Goal: Task Accomplishment & Management: Manage account settings

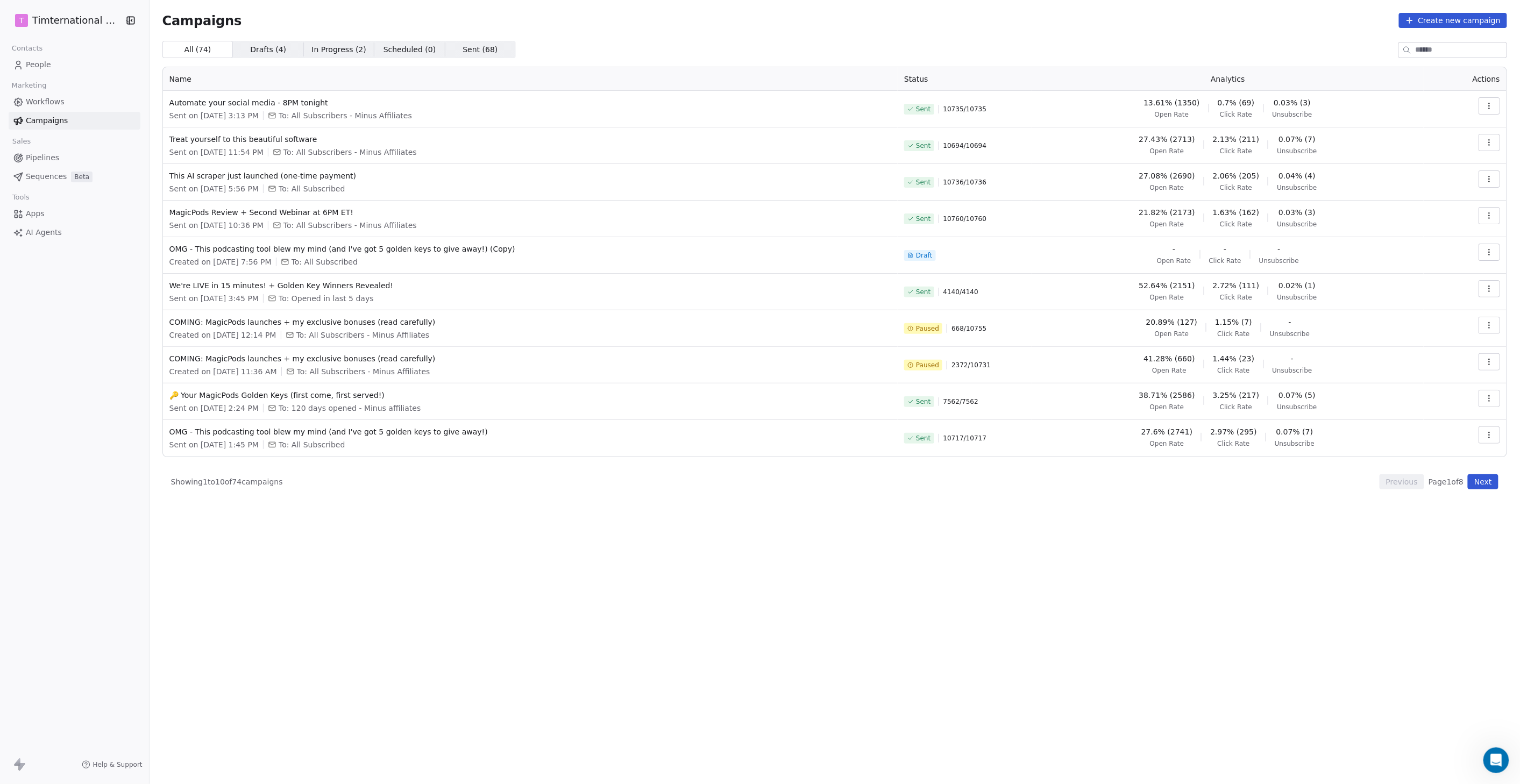
scroll to position [589, 0]
click at [43, 67] on span "People" at bounding box center [38, 64] width 26 height 12
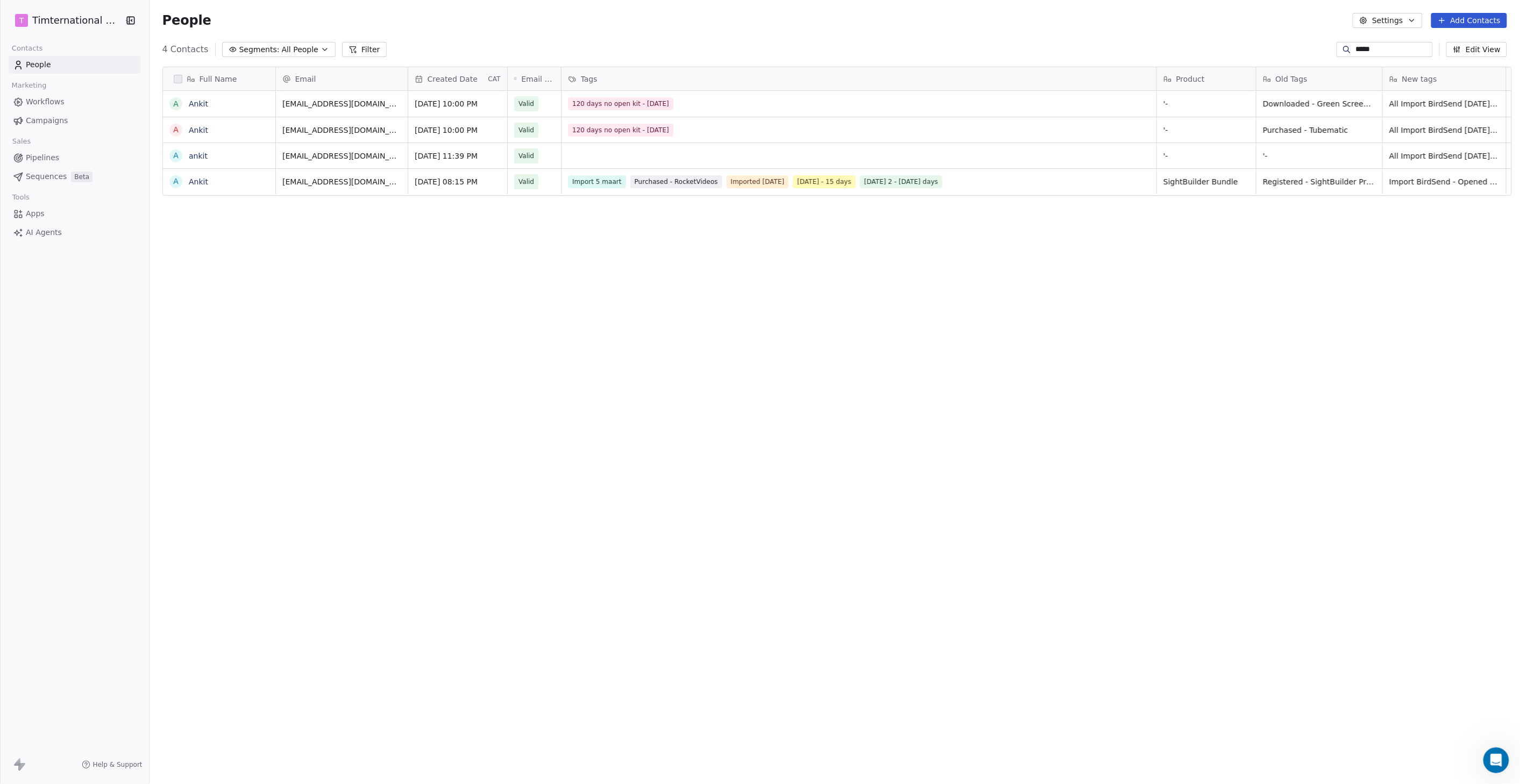
scroll to position [680, 1366]
click at [1472, 22] on button "Add Contacts" at bounding box center [1469, 20] width 76 height 15
click at [1438, 44] on span "Create new contact" at bounding box center [1473, 43] width 74 height 12
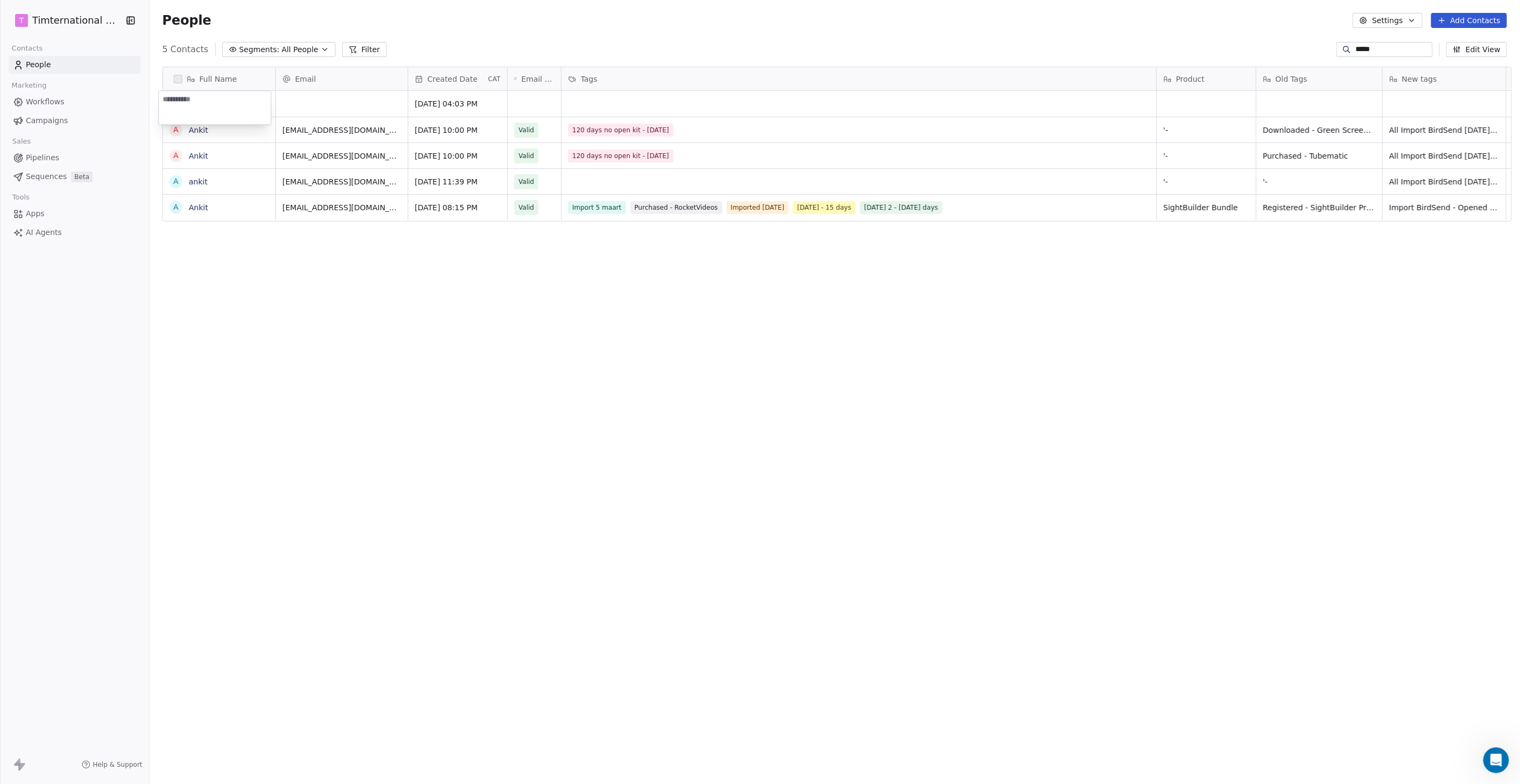
click at [302, 107] on html "T Timternational B.V. Contacts People Marketing Workflows Campaigns Sales Pipel…" at bounding box center [760, 392] width 1520 height 784
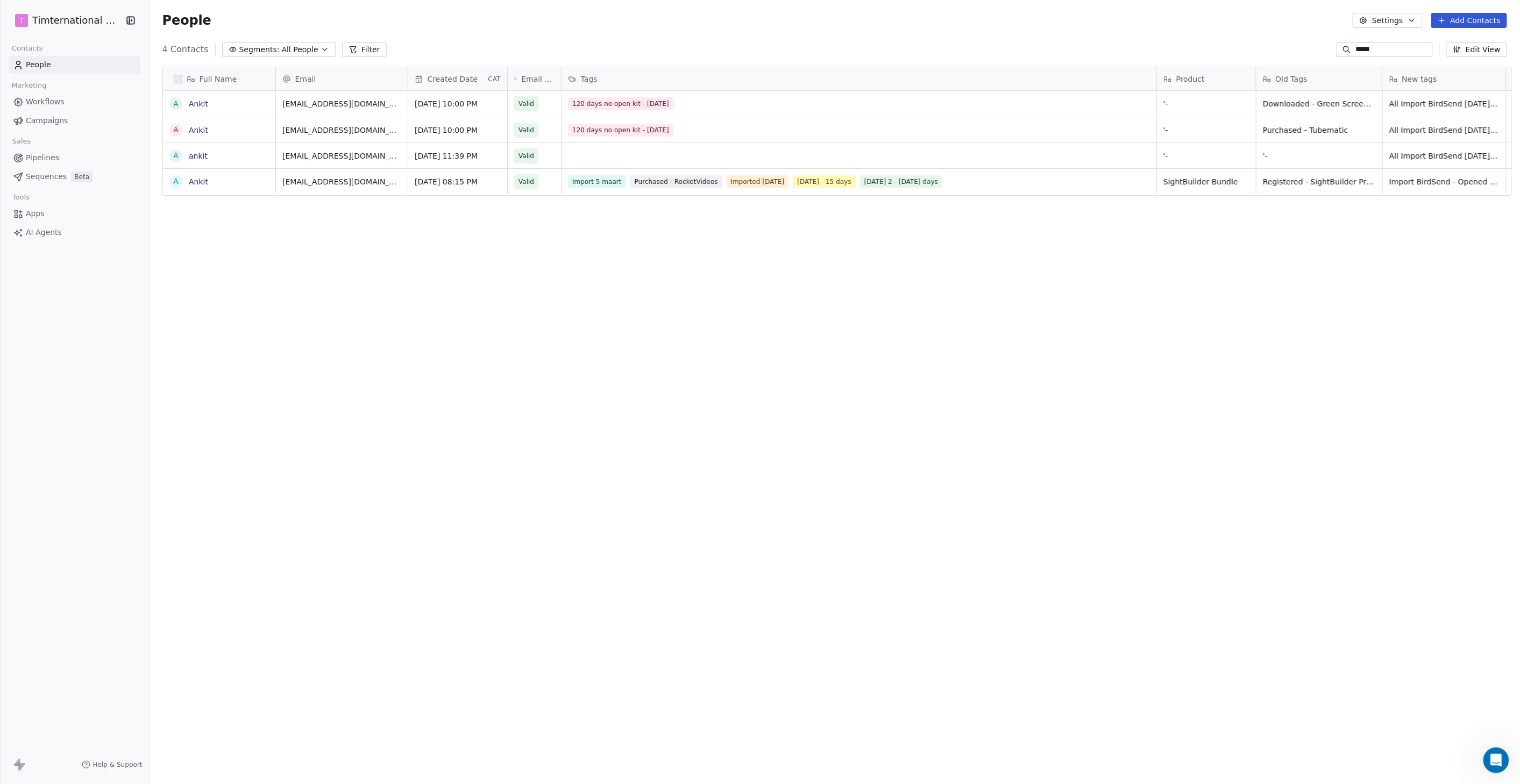
click at [1484, 22] on button "Add Contacts" at bounding box center [1469, 20] width 76 height 15
click at [1468, 42] on span "Create new contact" at bounding box center [1473, 43] width 74 height 12
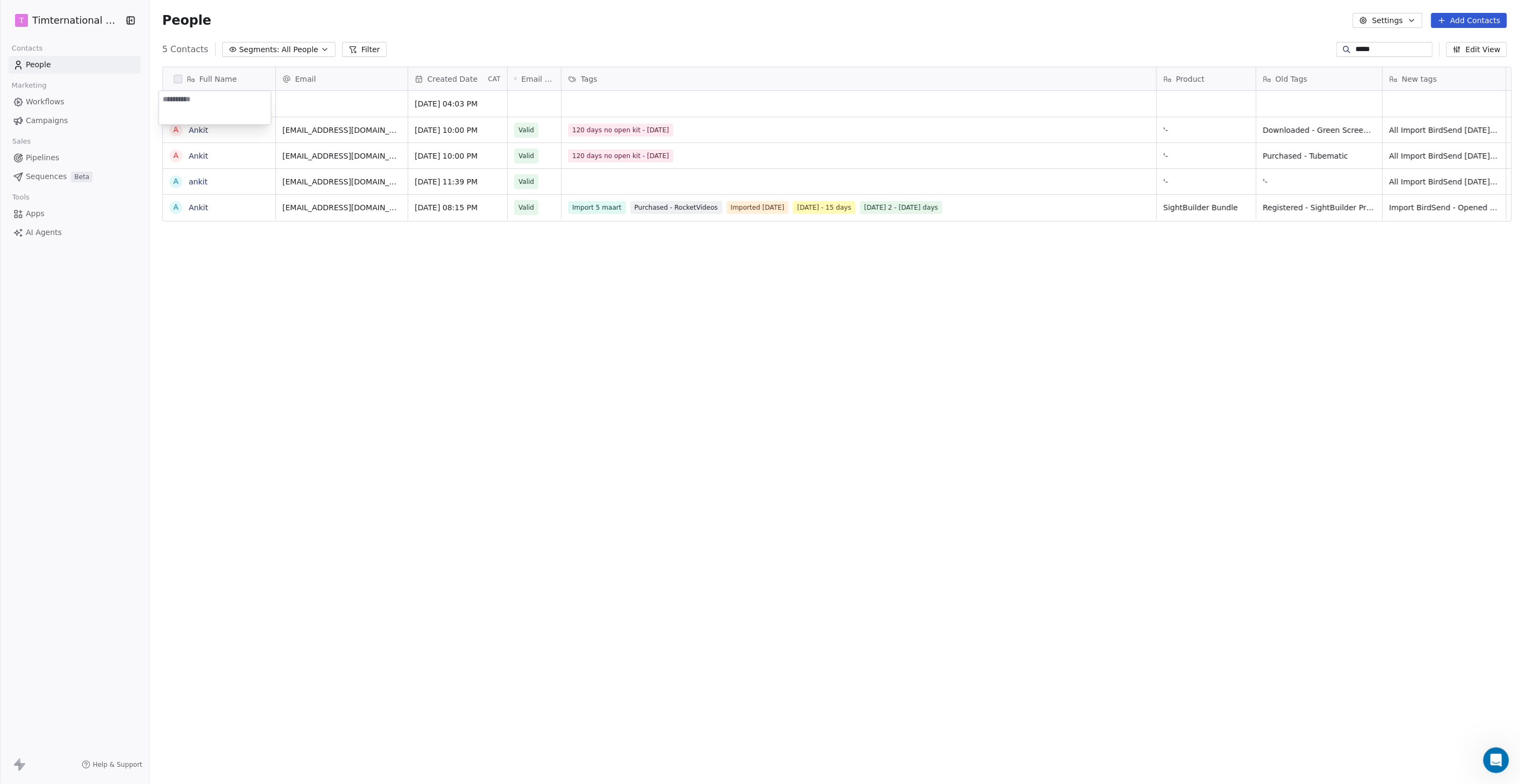
click at [305, 103] on html "T Timternational B.V. Contacts People Marketing Workflows Campaigns Sales Pipel…" at bounding box center [760, 392] width 1520 height 784
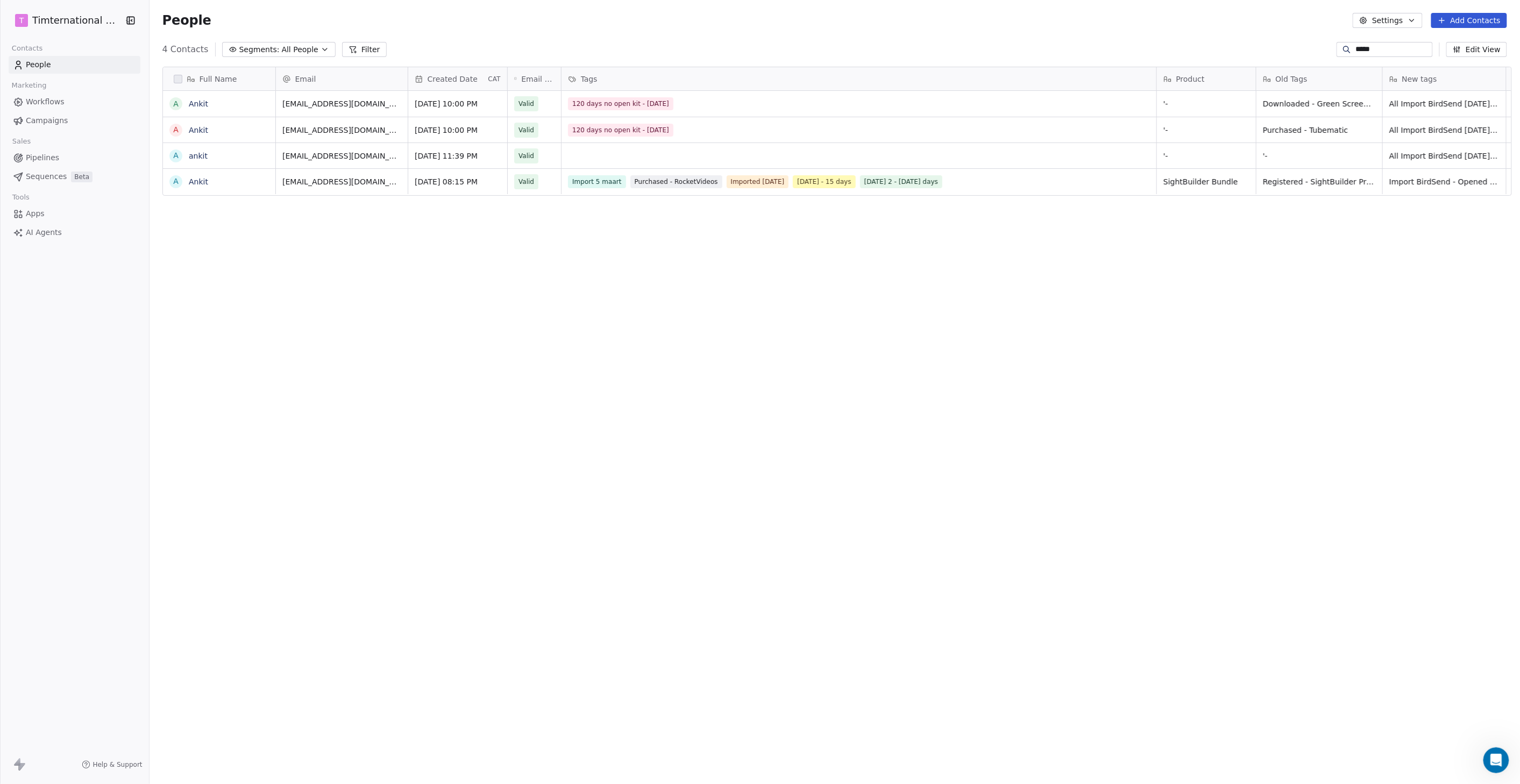
click at [1475, 20] on button "Add Contacts" at bounding box center [1469, 20] width 76 height 15
click at [1440, 43] on span "Create new contact" at bounding box center [1473, 43] width 74 height 12
click at [1456, 17] on html "T Timternational B.V. Contacts People Marketing Workflows Campaigns Sales Pipel…" at bounding box center [760, 392] width 1520 height 784
click at [1455, 22] on button "Add Contacts" at bounding box center [1469, 20] width 76 height 15
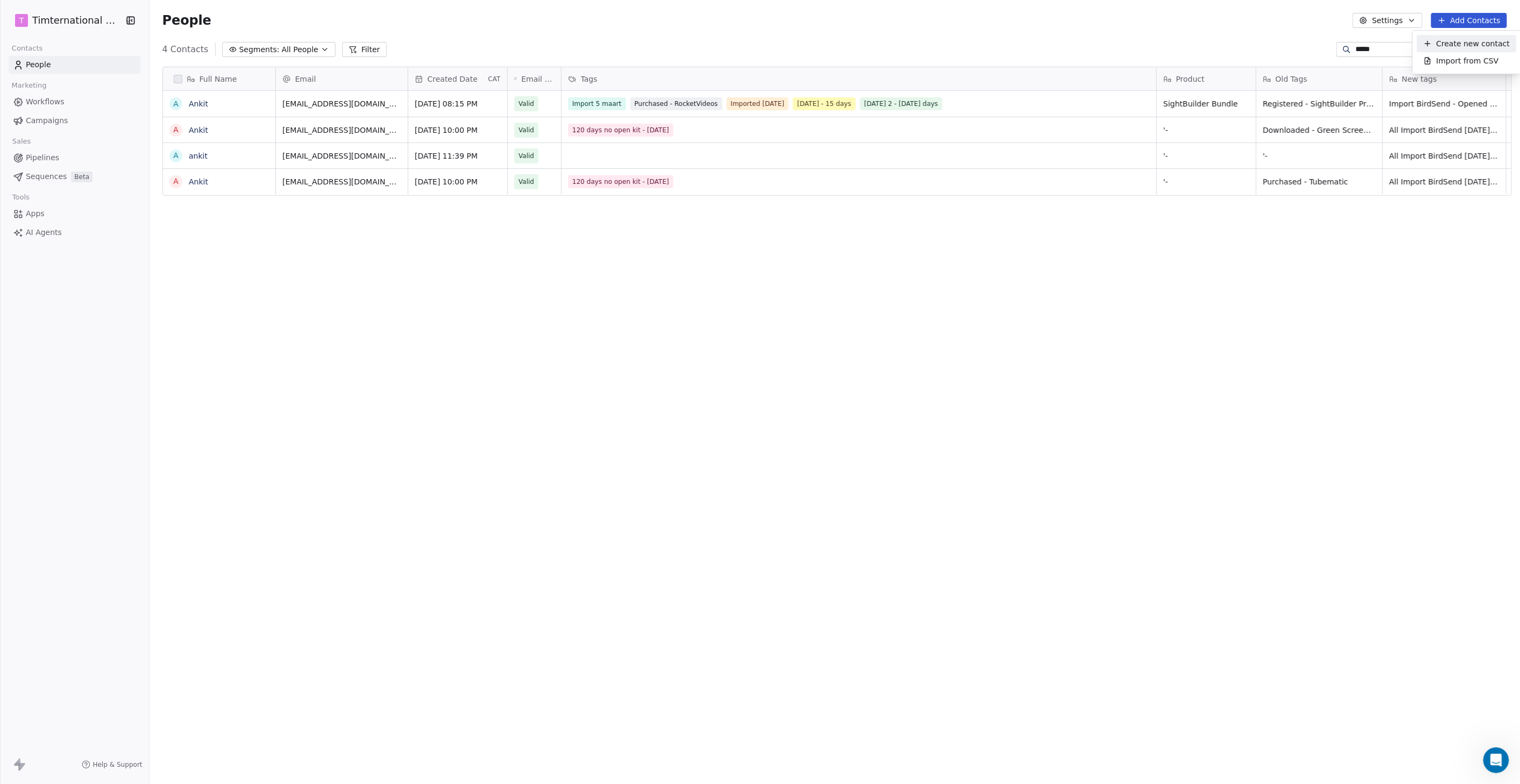
click at [1444, 42] on span "Create new contact" at bounding box center [1473, 43] width 74 height 12
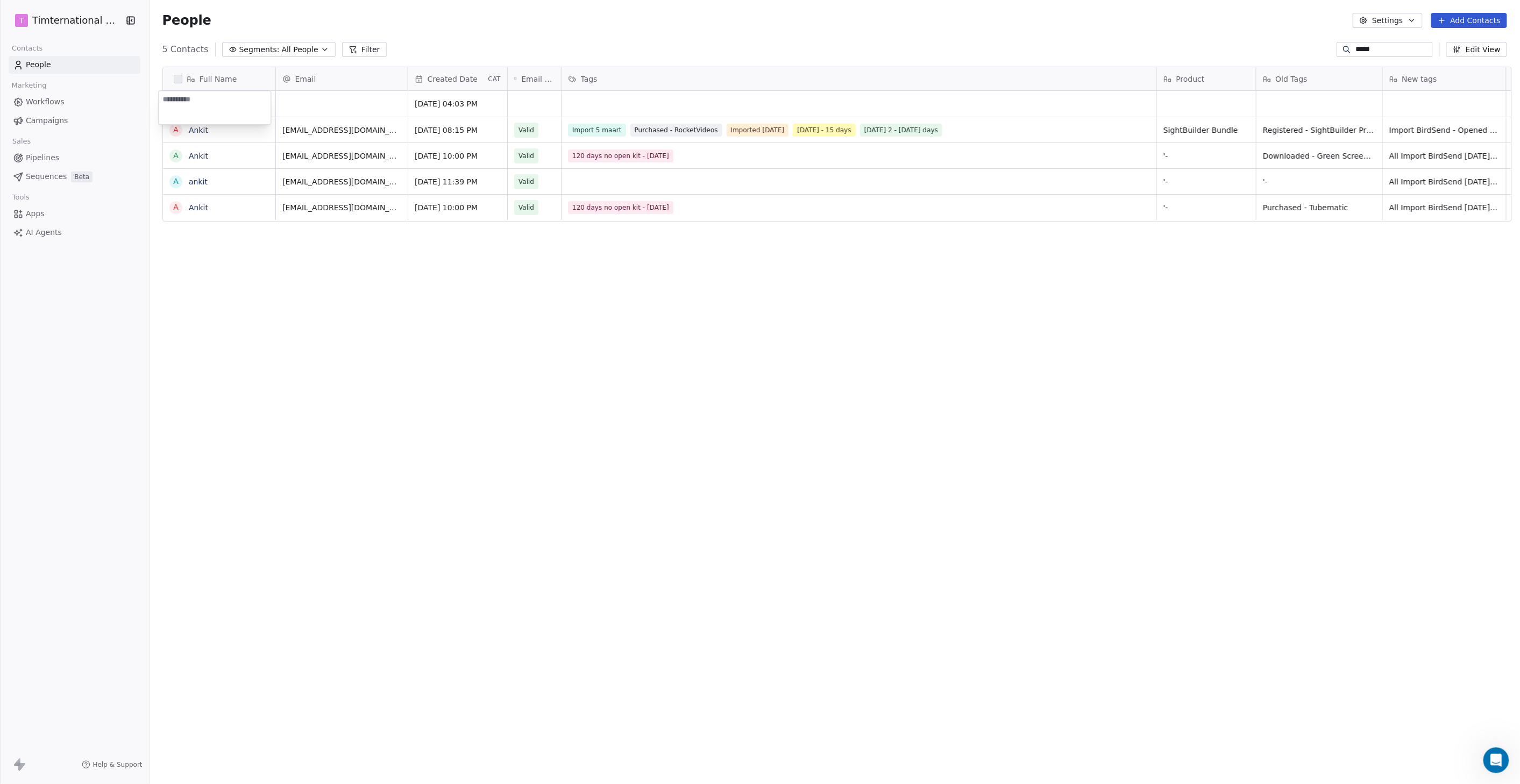
type textarea "*******"
click at [328, 106] on html "T Timternational B.V. Contacts People Marketing Workflows Campaigns Sales Pipel…" at bounding box center [760, 392] width 1520 height 784
click at [318, 104] on div "grid" at bounding box center [341, 103] width 132 height 26
click at [318, 104] on input "email" at bounding box center [338, 104] width 128 height 22
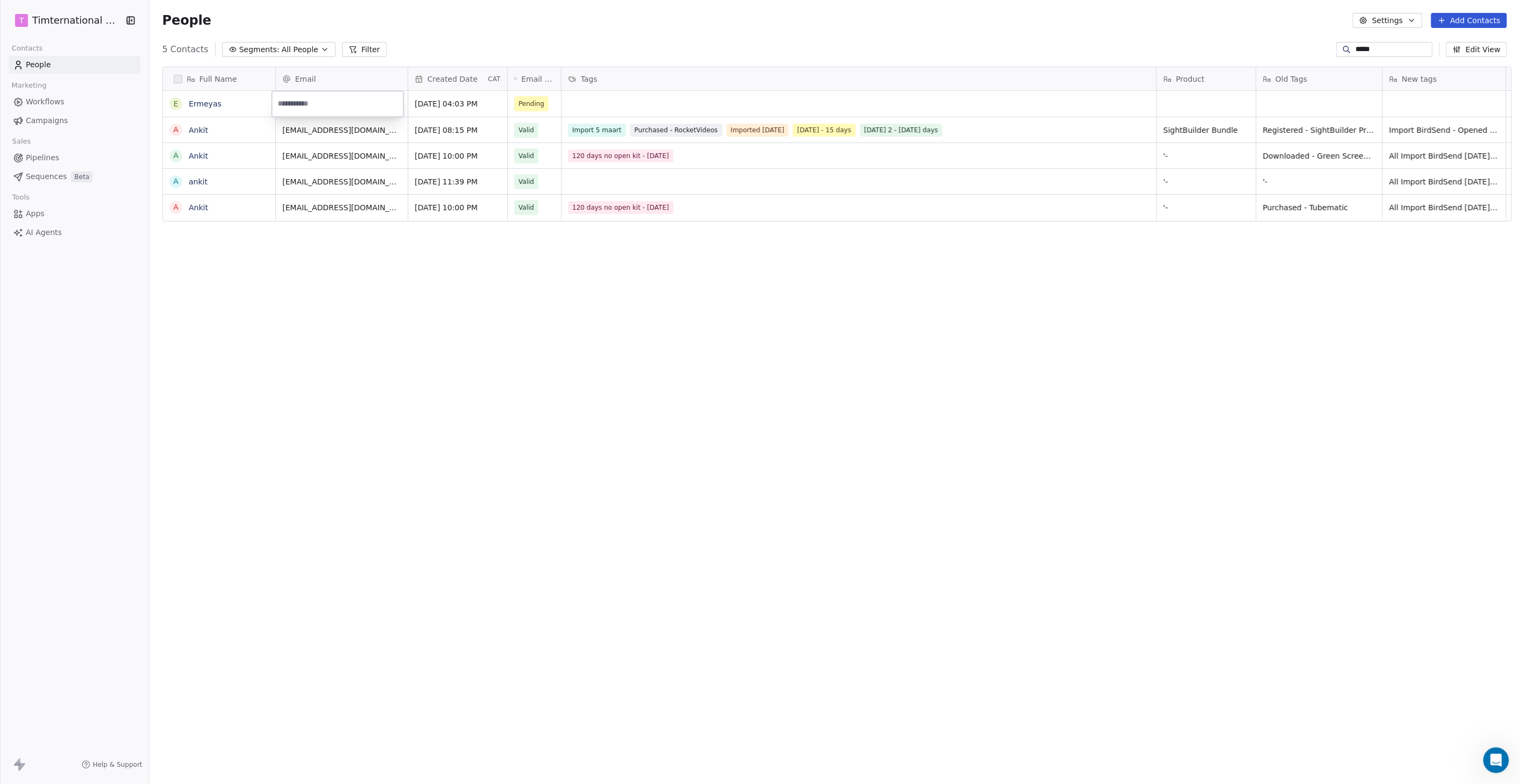
type input "**********"
click at [626, 104] on html "T Timternational B.V. Contacts People Marketing Workflows Campaigns Sales Pipel…" at bounding box center [760, 392] width 1520 height 784
click at [212, 103] on link "Ermeyas" at bounding box center [205, 104] width 33 height 9
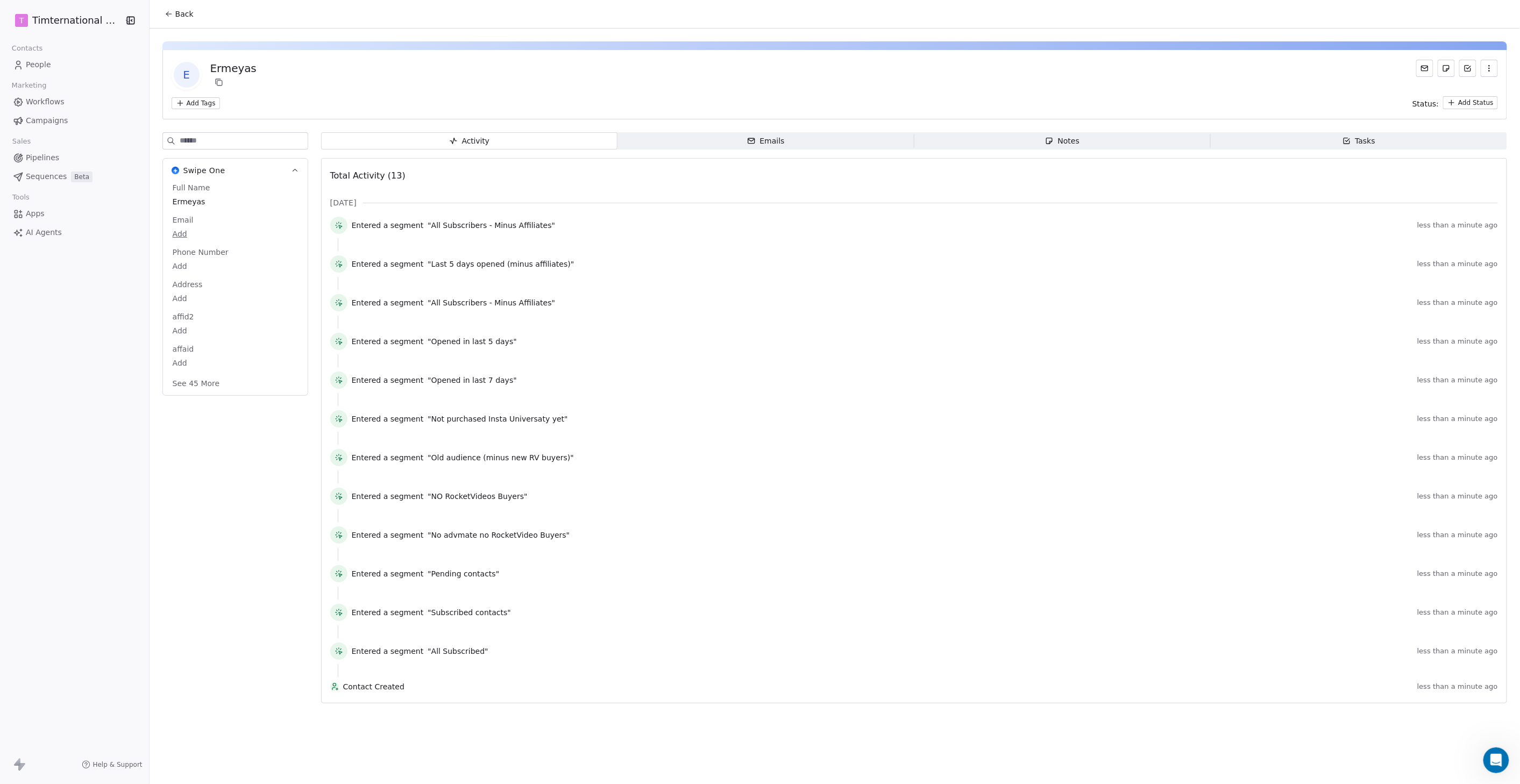
click at [1490, 71] on icon "button" at bounding box center [1489, 68] width 9 height 9
click at [1470, 91] on div "Delete" at bounding box center [1474, 92] width 72 height 17
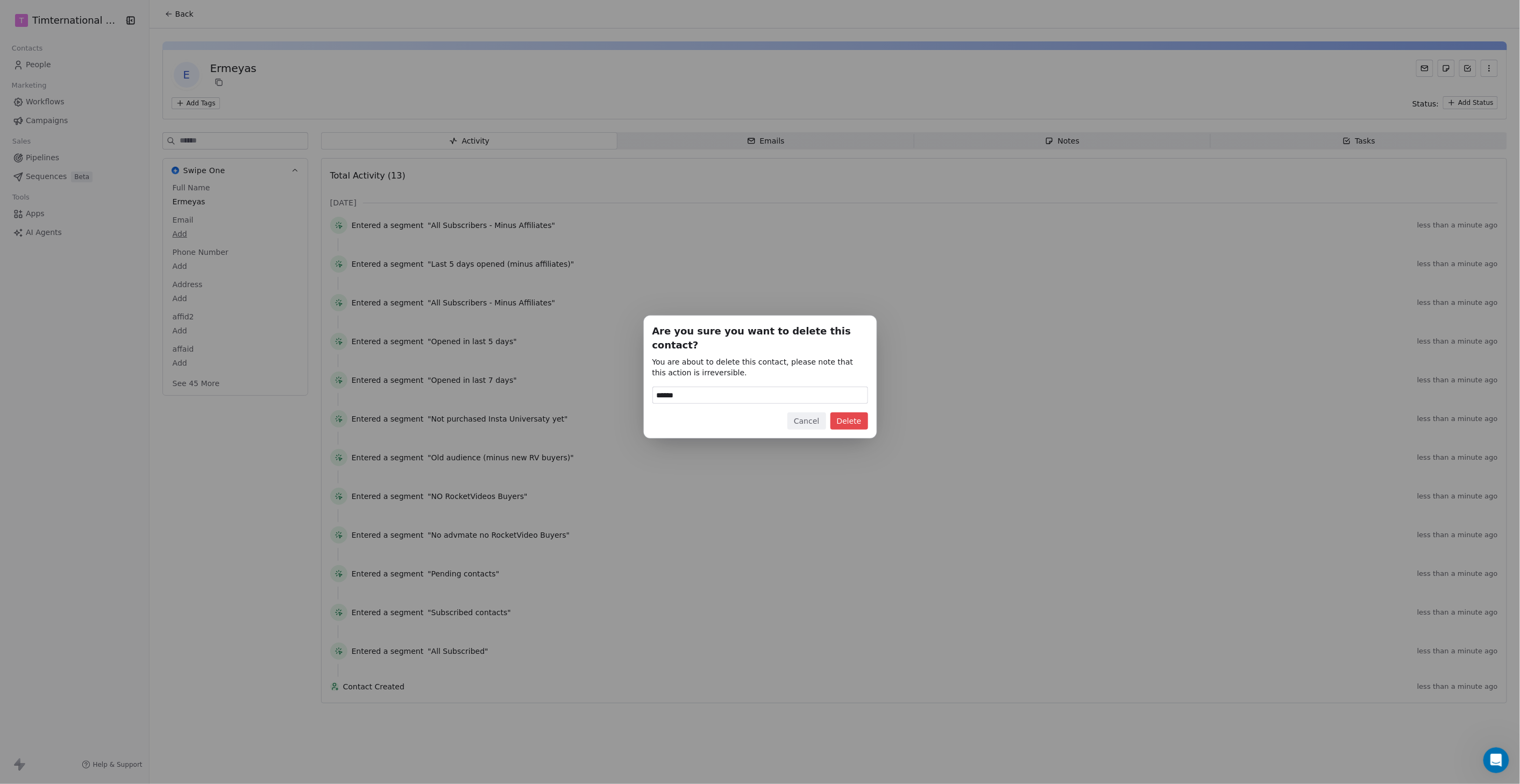
type input "******"
click at [860, 421] on button "Delete" at bounding box center [849, 421] width 38 height 17
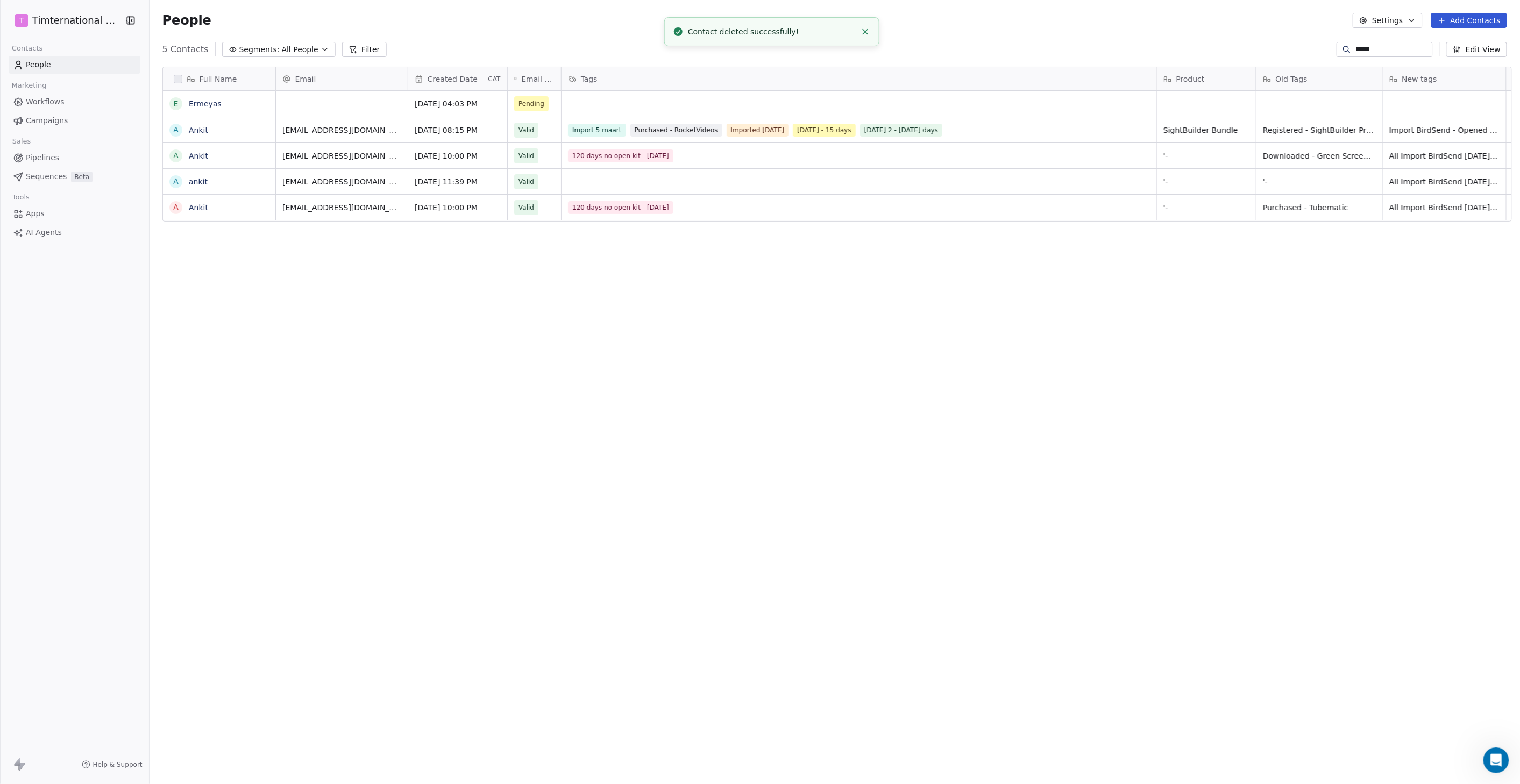
scroll to position [680, 1366]
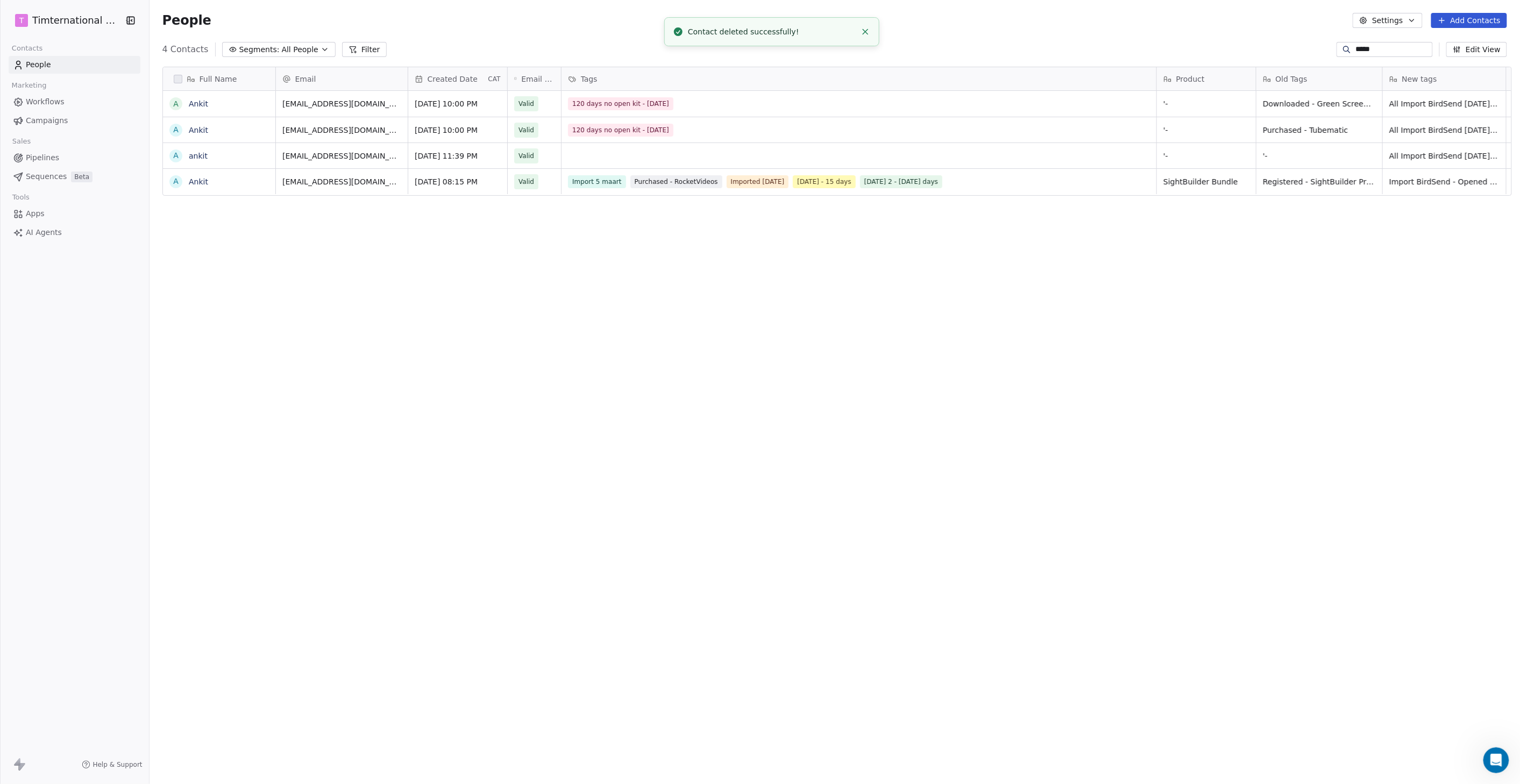
drag, startPoint x: 1378, startPoint y: 51, endPoint x: 1305, endPoint y: 47, distance: 73.1
click at [1309, 47] on div "4 Contacts Segments: All People Filter ***** Edit View" at bounding box center [835, 50] width 1371 height 17
paste input "**********"
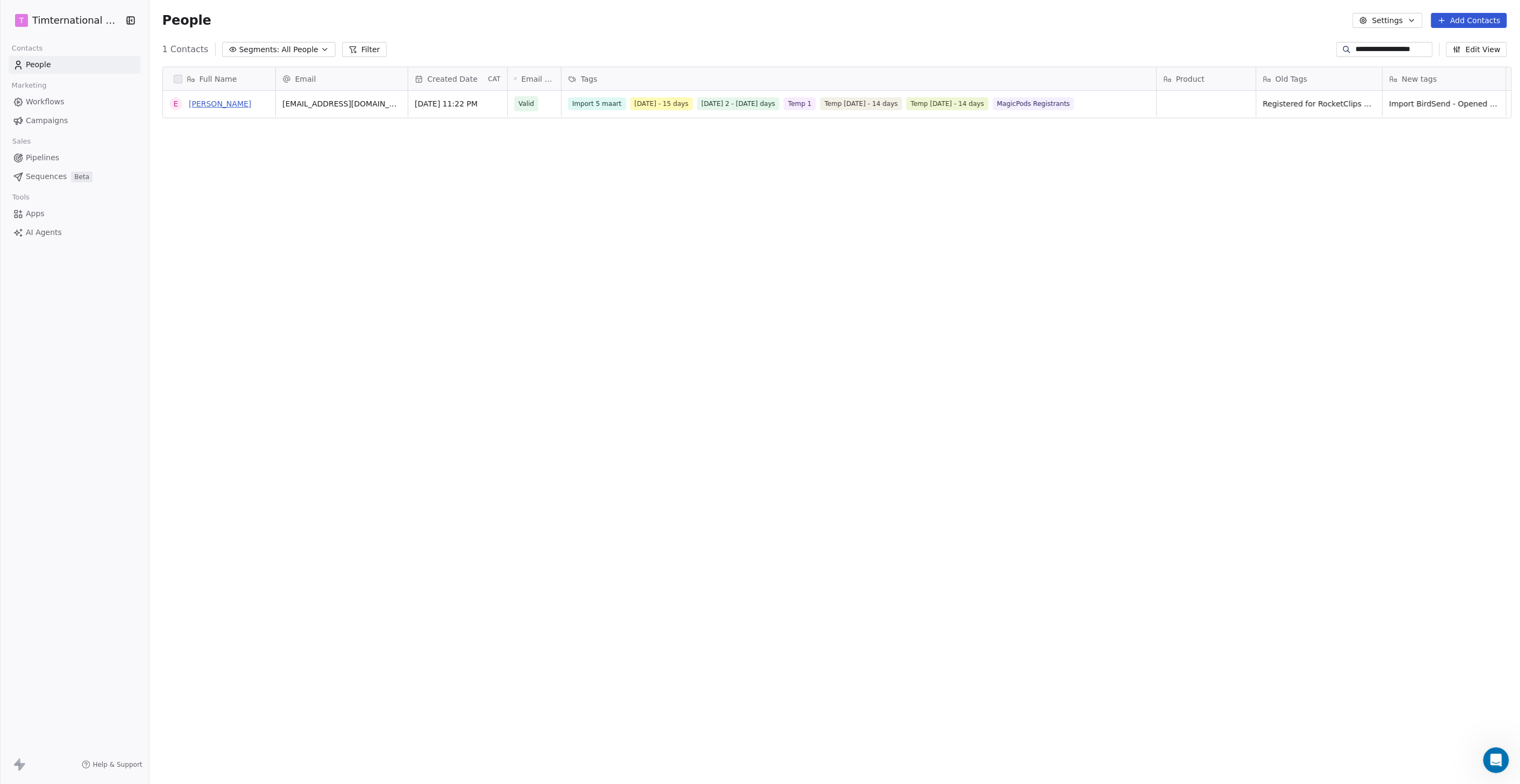
type input "**********"
click at [223, 103] on link "[PERSON_NAME]" at bounding box center [220, 104] width 63 height 9
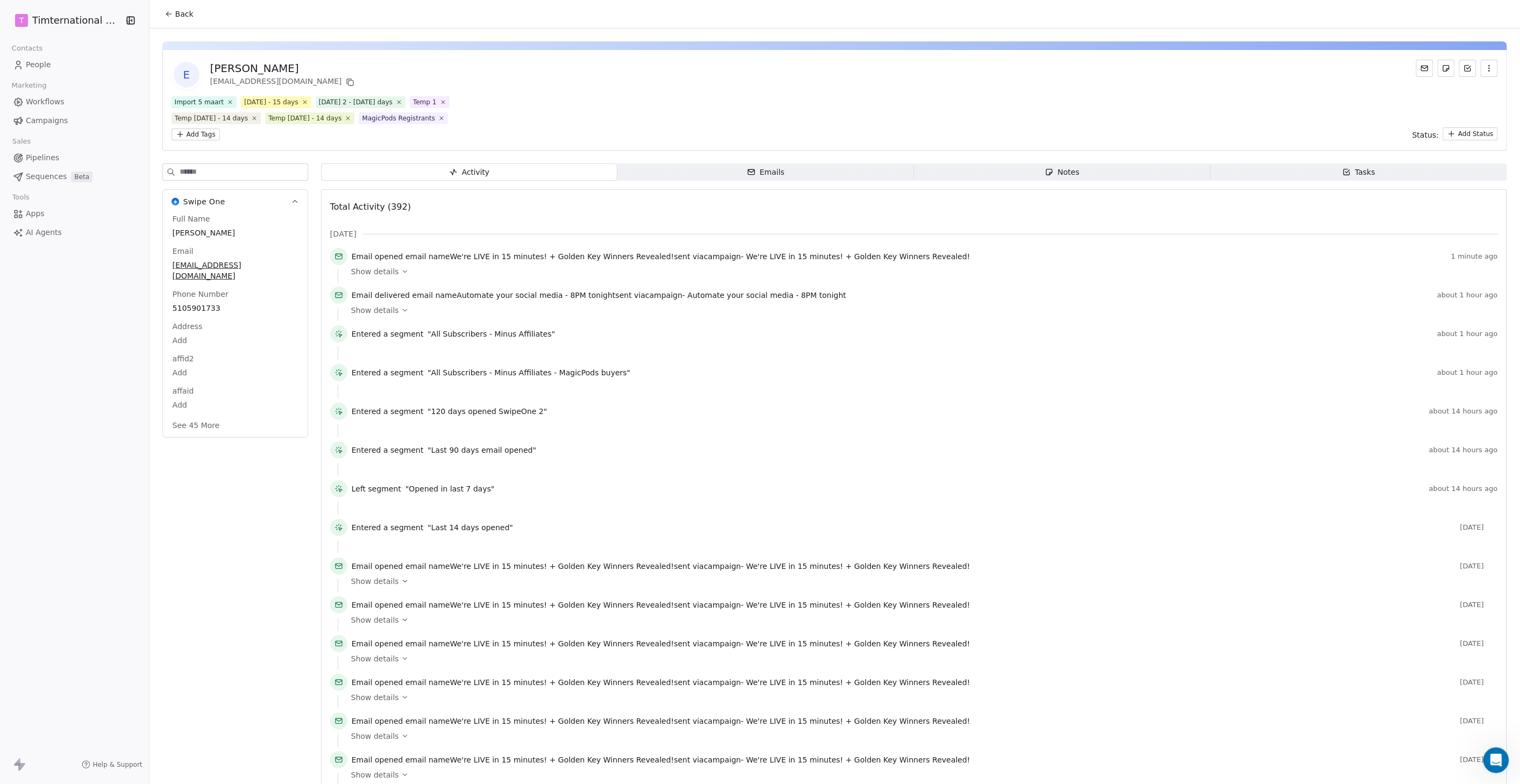
scroll to position [263, 0]
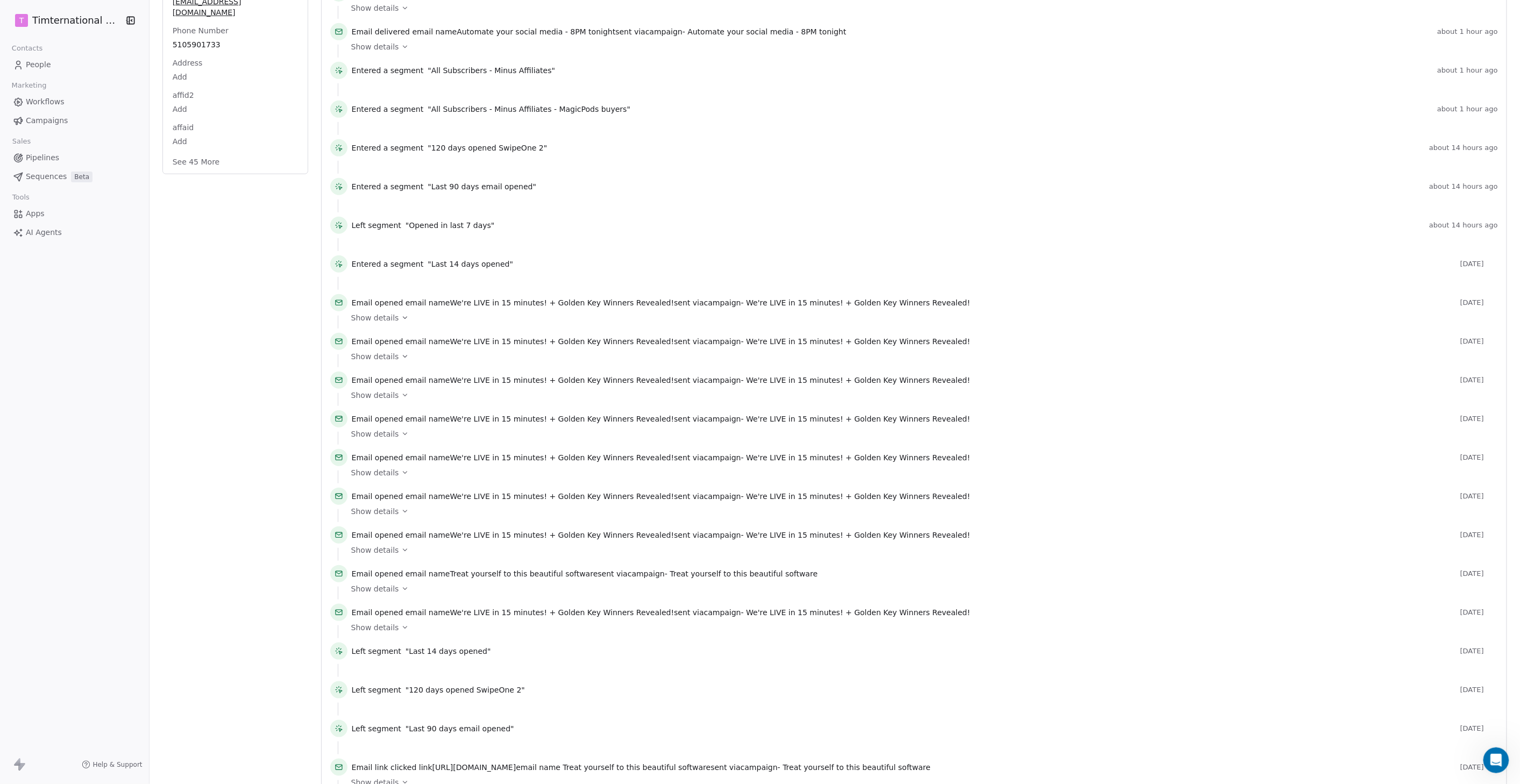
click at [201, 152] on button "See 45 More" at bounding box center [197, 162] width 60 height 19
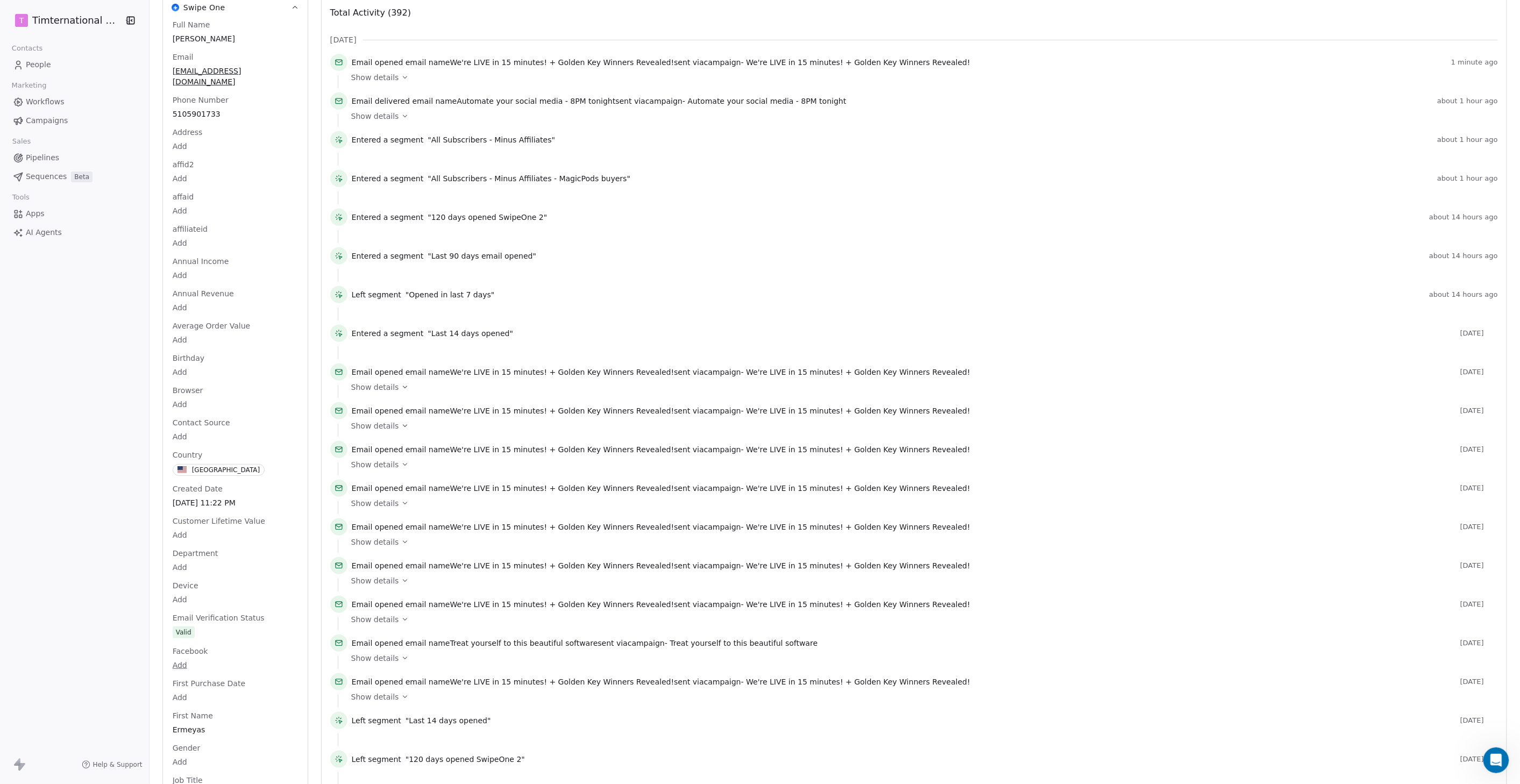
scroll to position [0, 0]
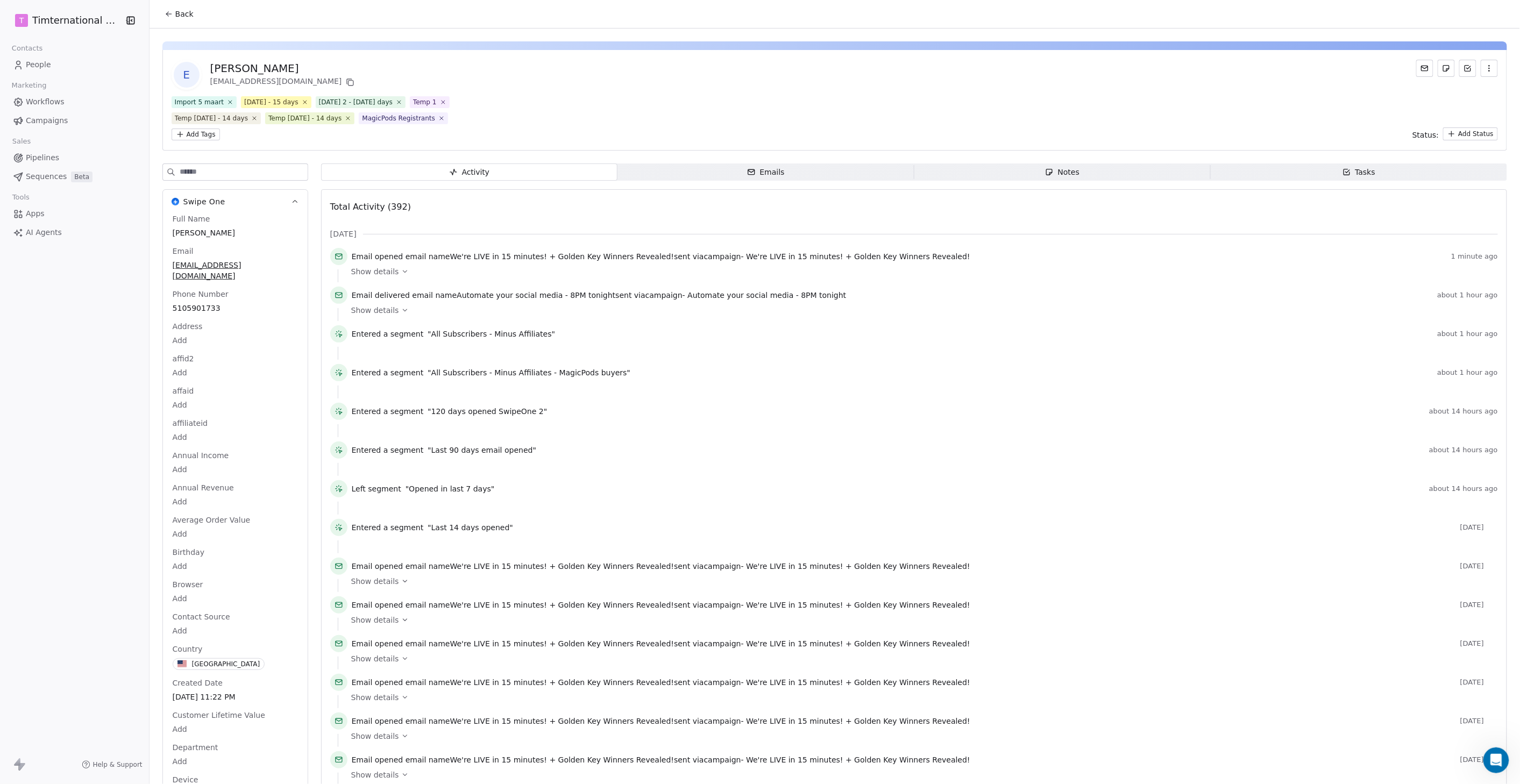
click at [33, 117] on span "Campaigns" at bounding box center [46, 121] width 42 height 12
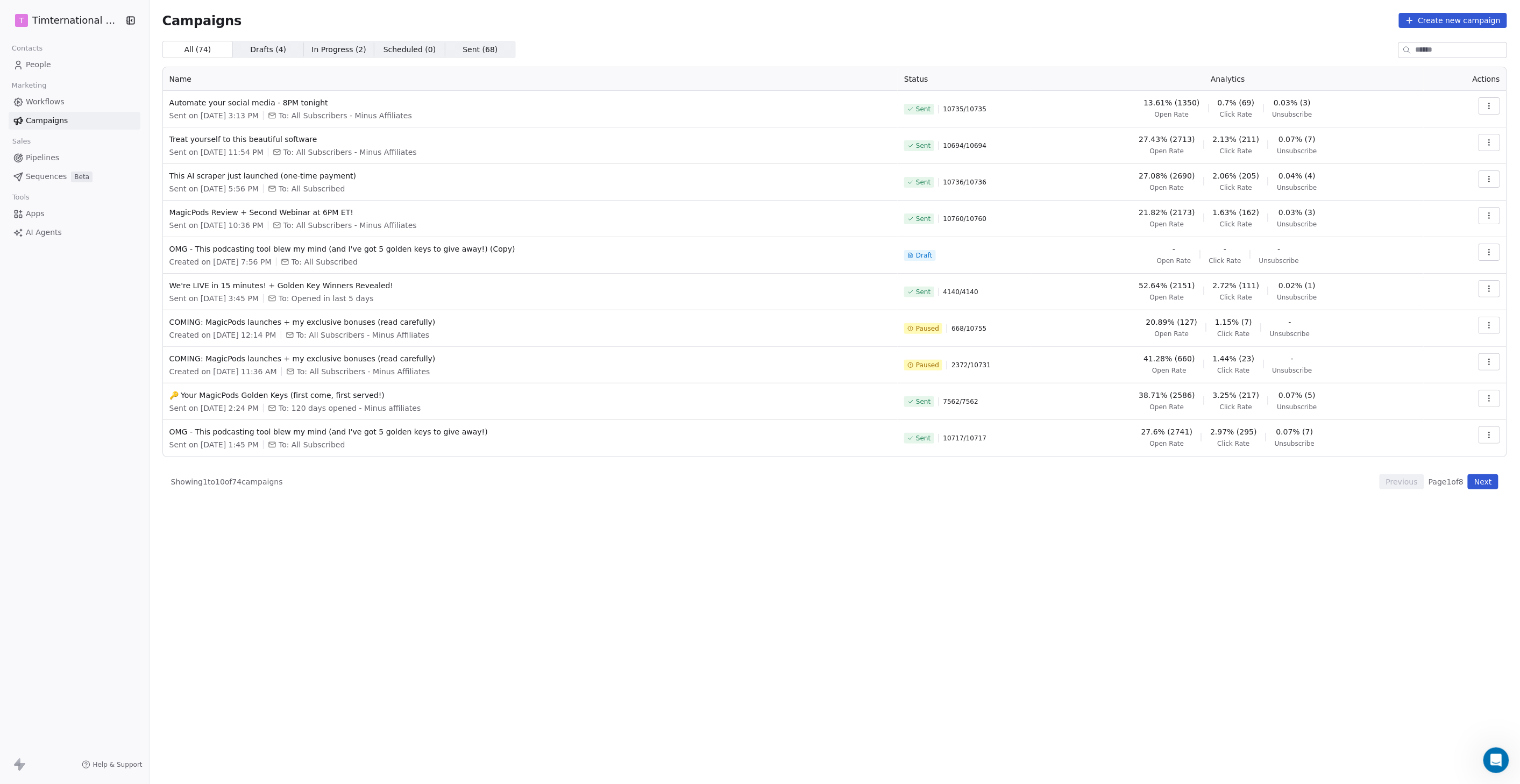
click at [36, 62] on span "People" at bounding box center [38, 64] width 26 height 12
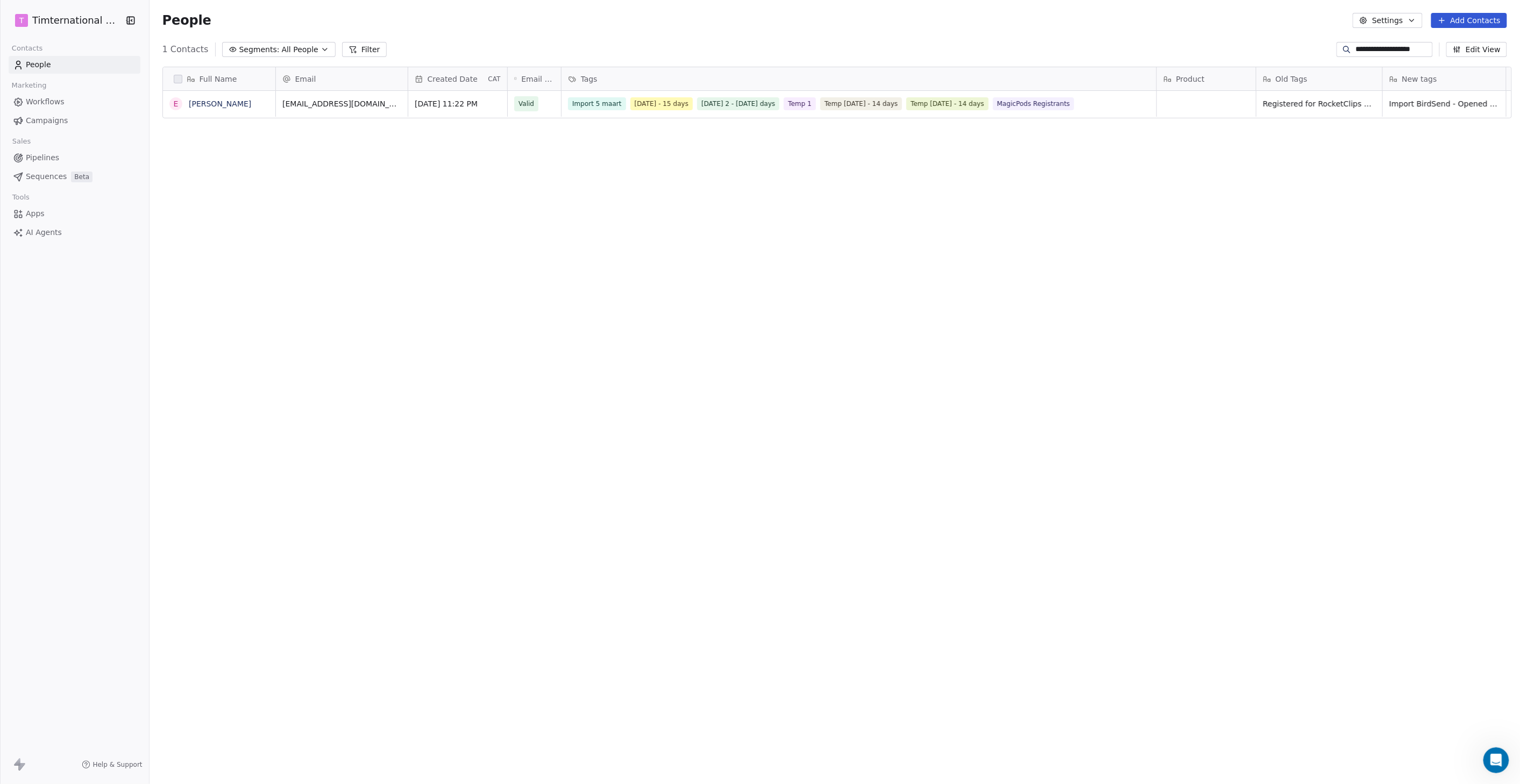
scroll to position [680, 1366]
click at [1367, 45] on input "**********" at bounding box center [1392, 50] width 75 height 11
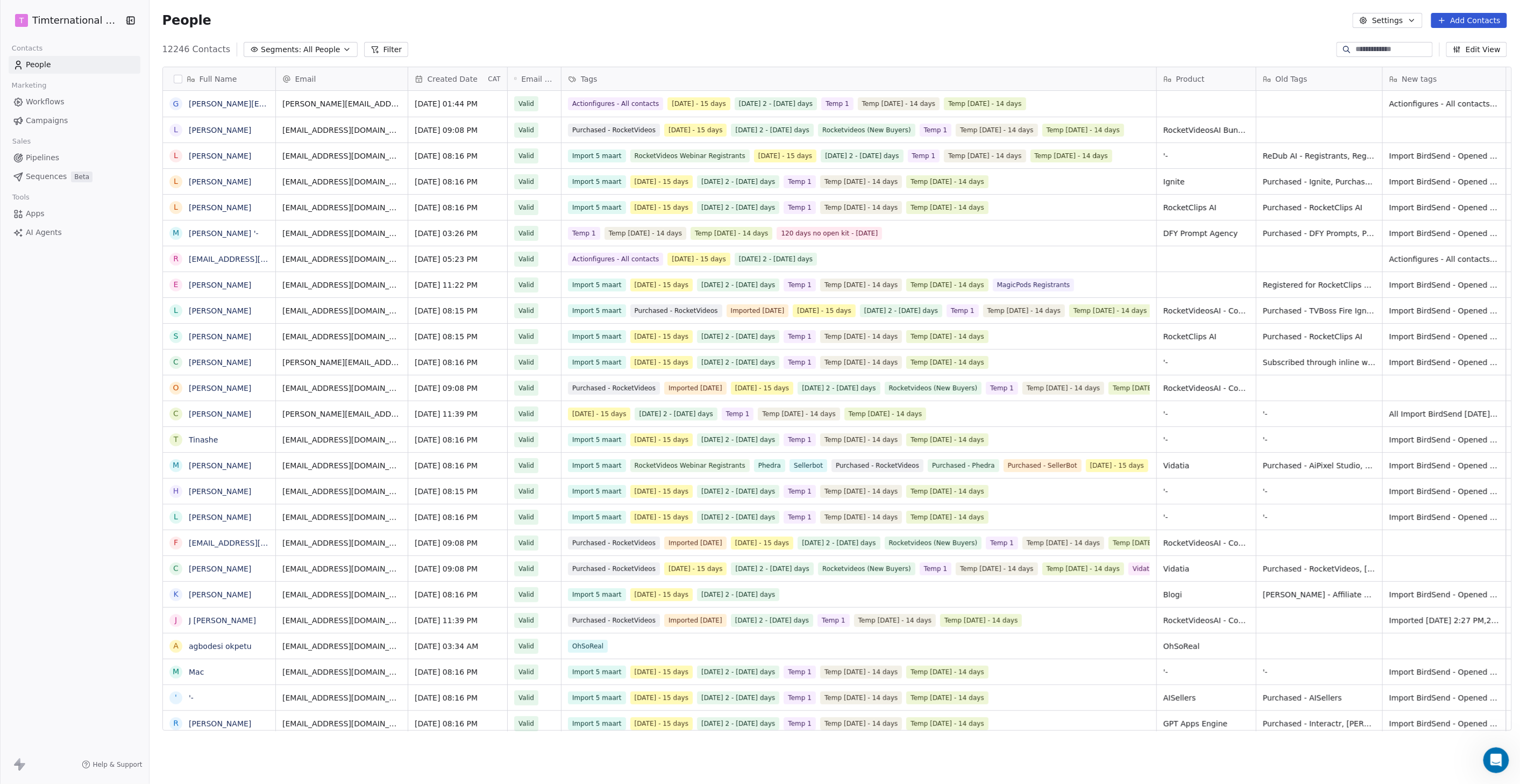
click at [371, 49] on icon at bounding box center [375, 49] width 9 height 9
click at [399, 27] on div "People Settings Add Contacts" at bounding box center [835, 20] width 1345 height 15
click at [304, 55] on span "All People" at bounding box center [321, 50] width 36 height 12
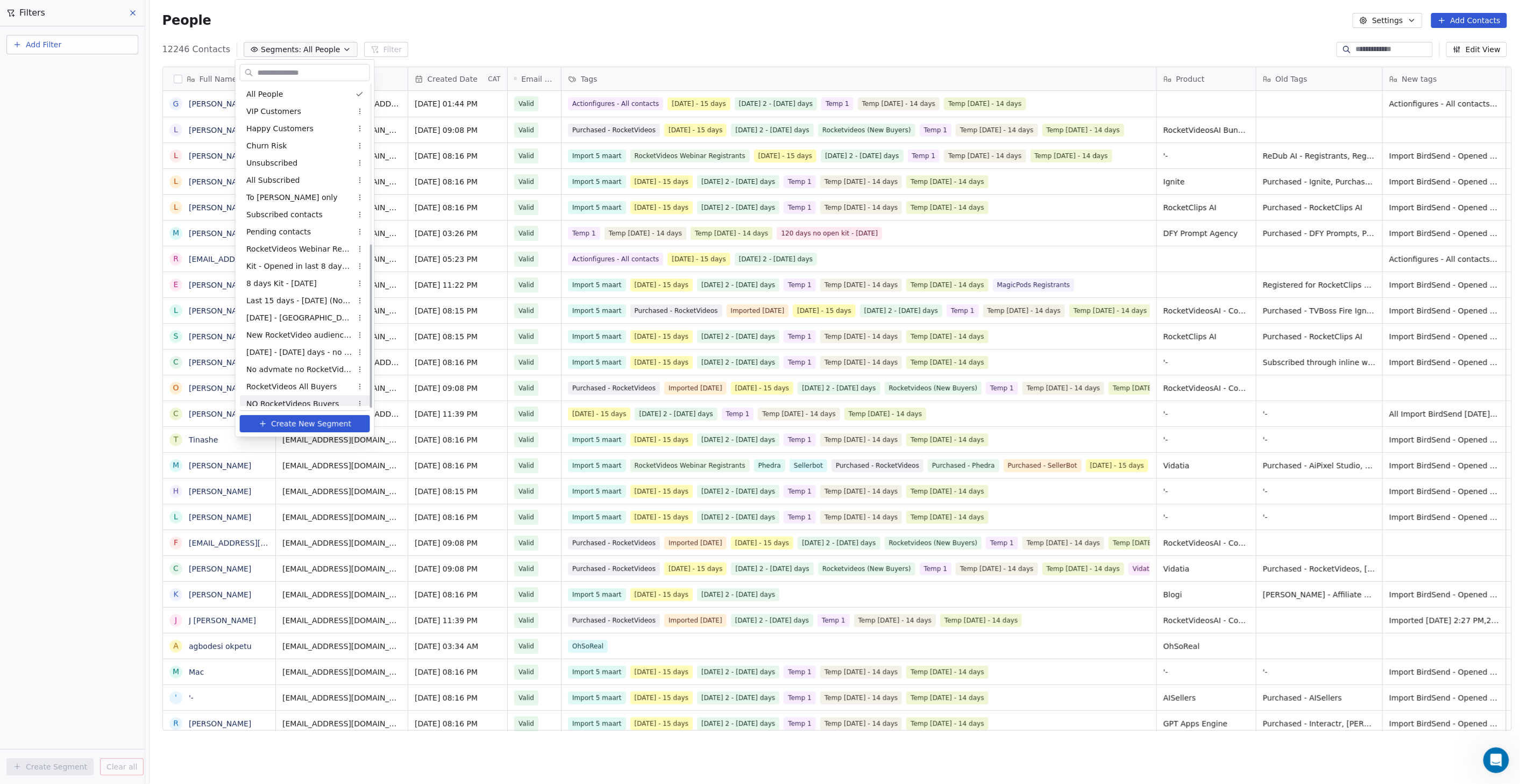
scroll to position [316, 0]
click at [290, 396] on span "All Subscribers - Minus Affiliates" at bounding box center [299, 398] width 105 height 12
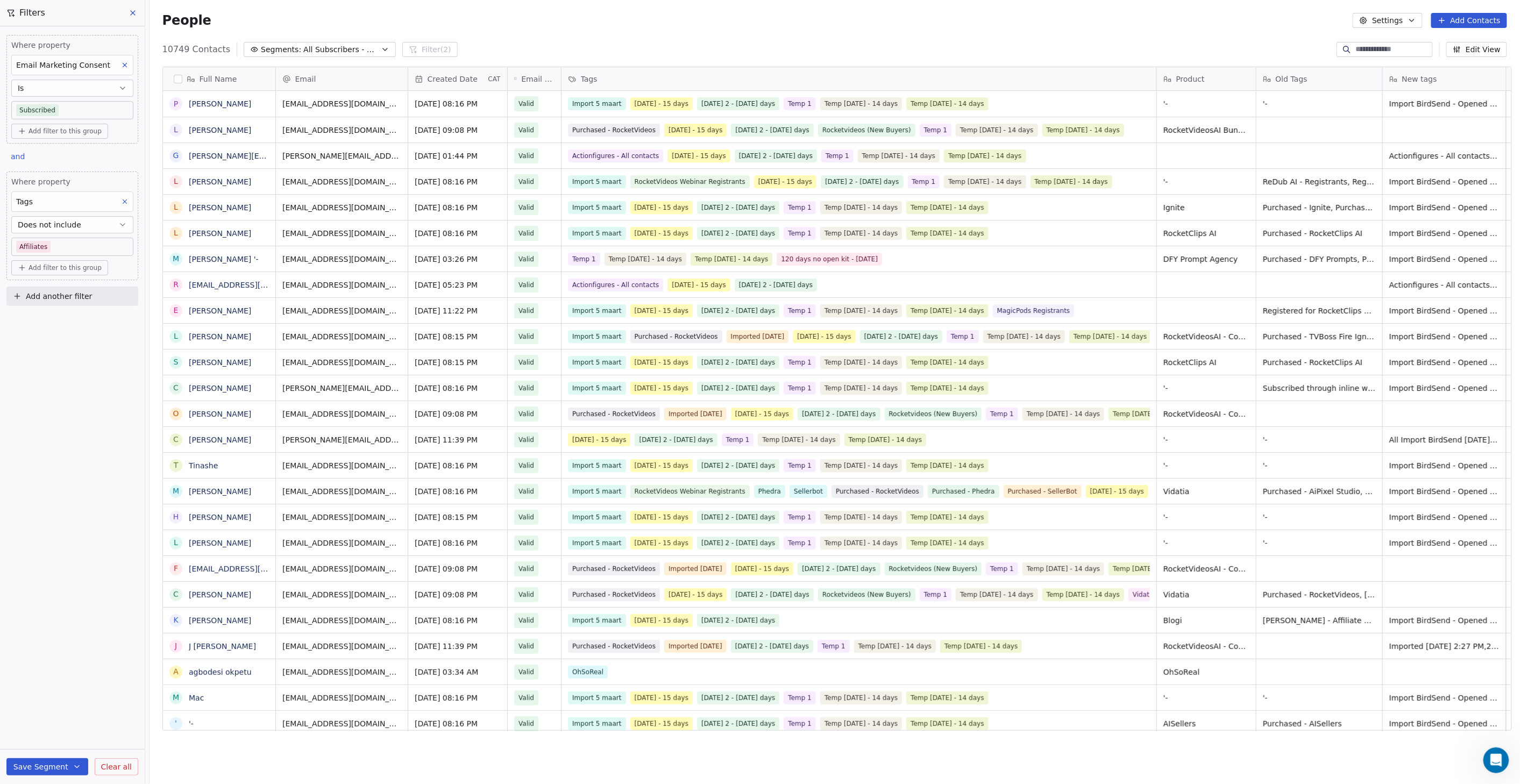
scroll to position [680, 1366]
click at [1388, 49] on input at bounding box center [1392, 50] width 75 height 11
paste input "**********"
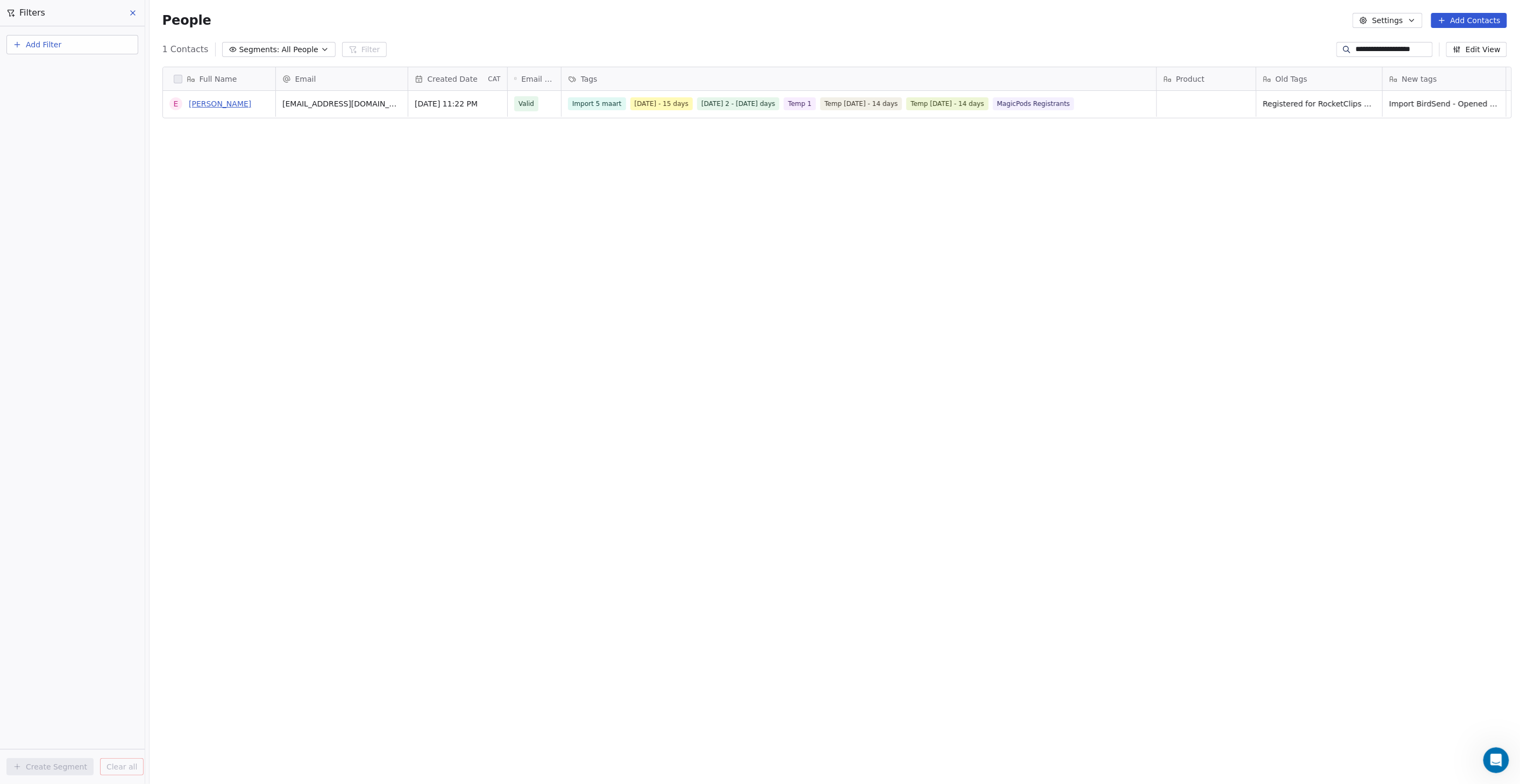
type input "**********"
click at [213, 100] on link "[PERSON_NAME]" at bounding box center [220, 104] width 63 height 9
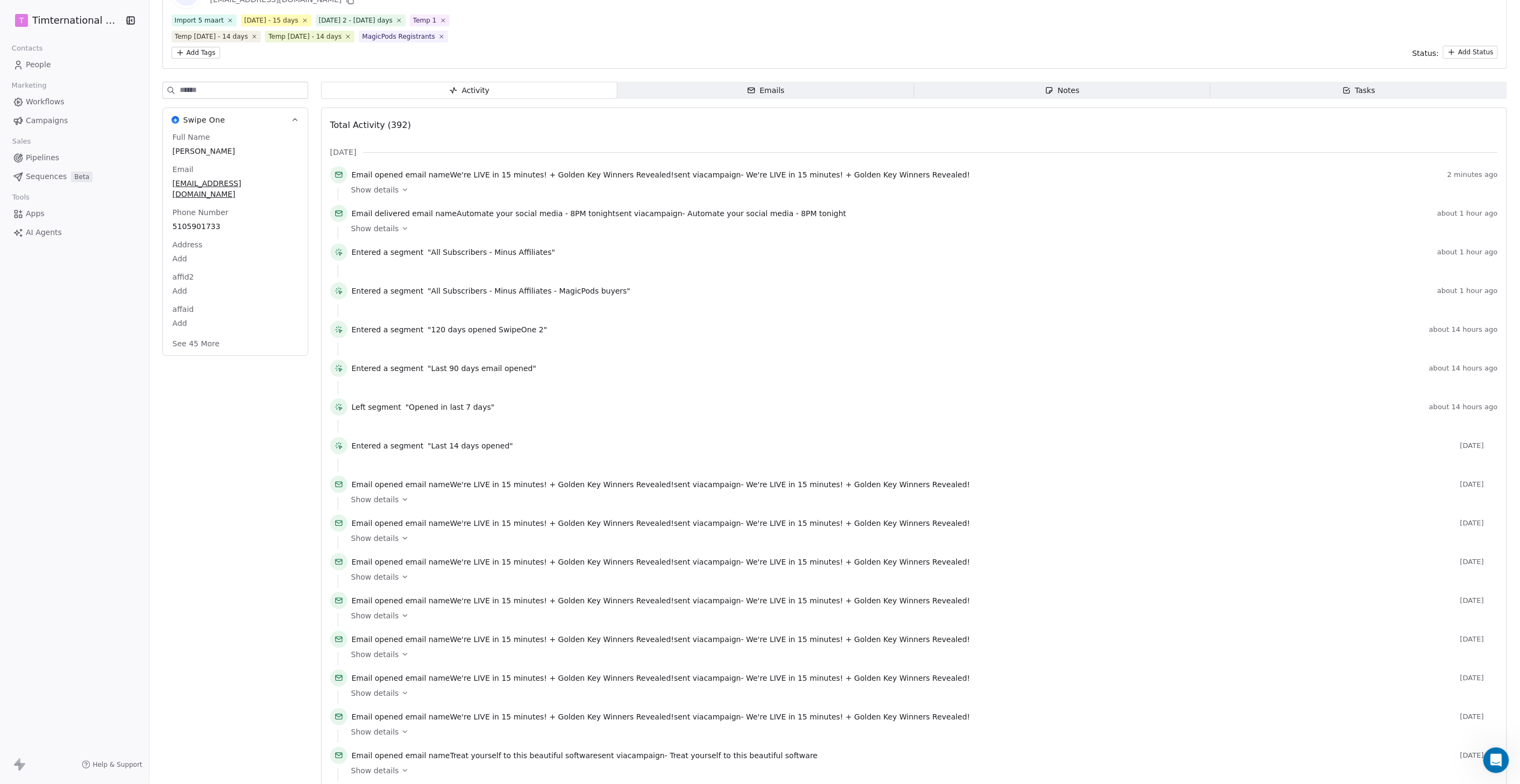
scroll to position [79, 0]
click at [386, 233] on span "Show details" at bounding box center [376, 231] width 48 height 11
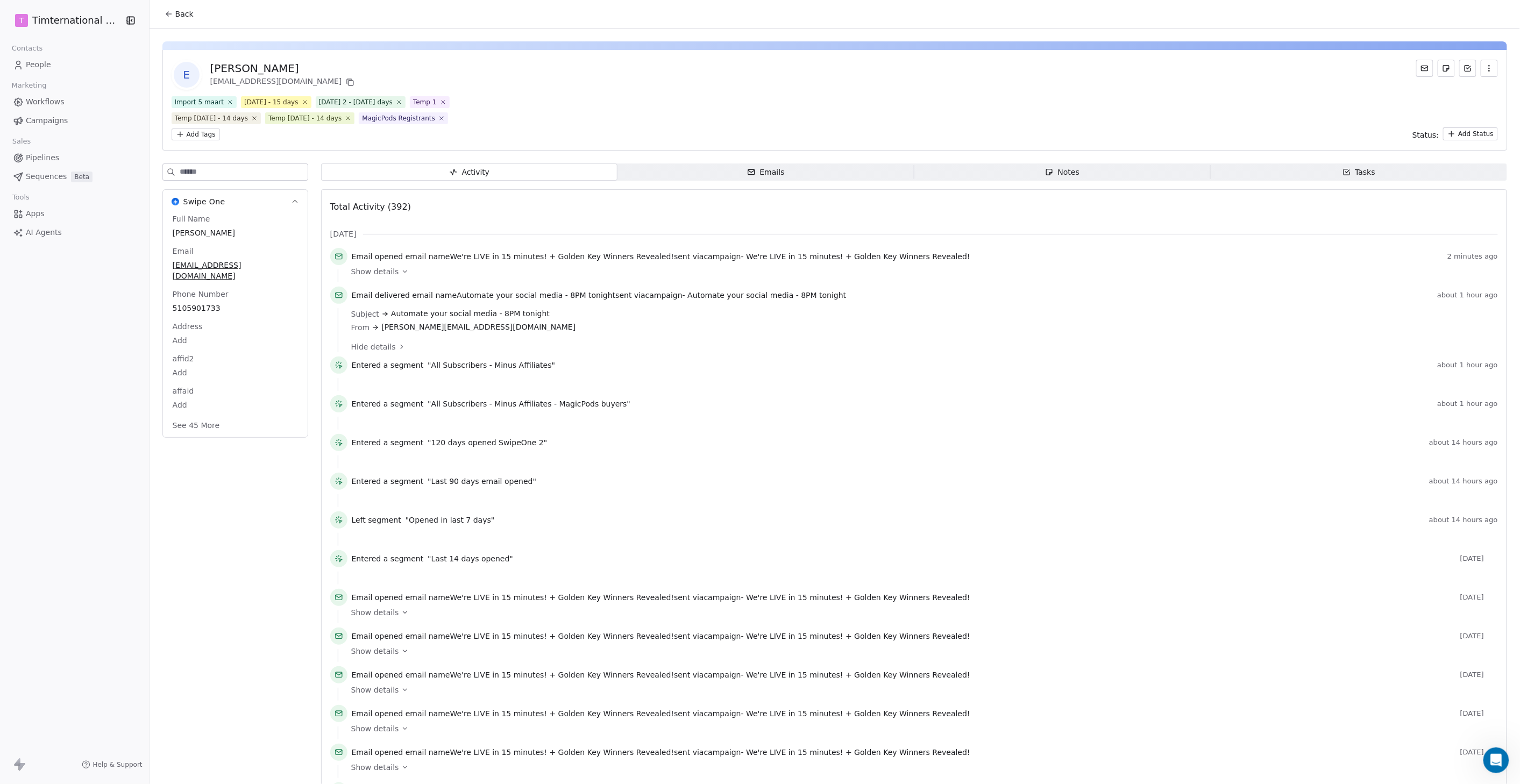
click at [35, 65] on span "People" at bounding box center [38, 64] width 26 height 12
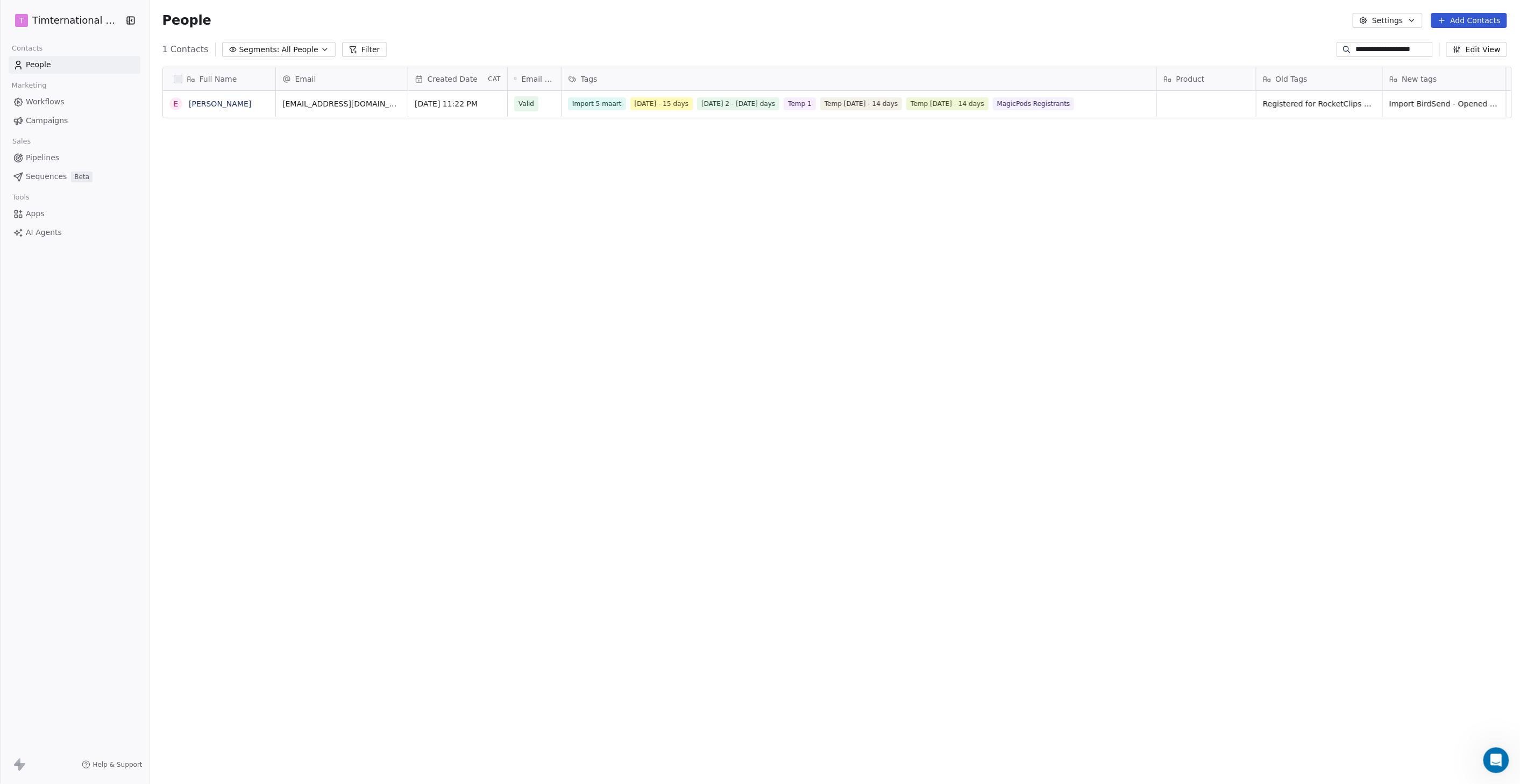
scroll to position [680, 1366]
